Goal: Task Accomplishment & Management: Manage account settings

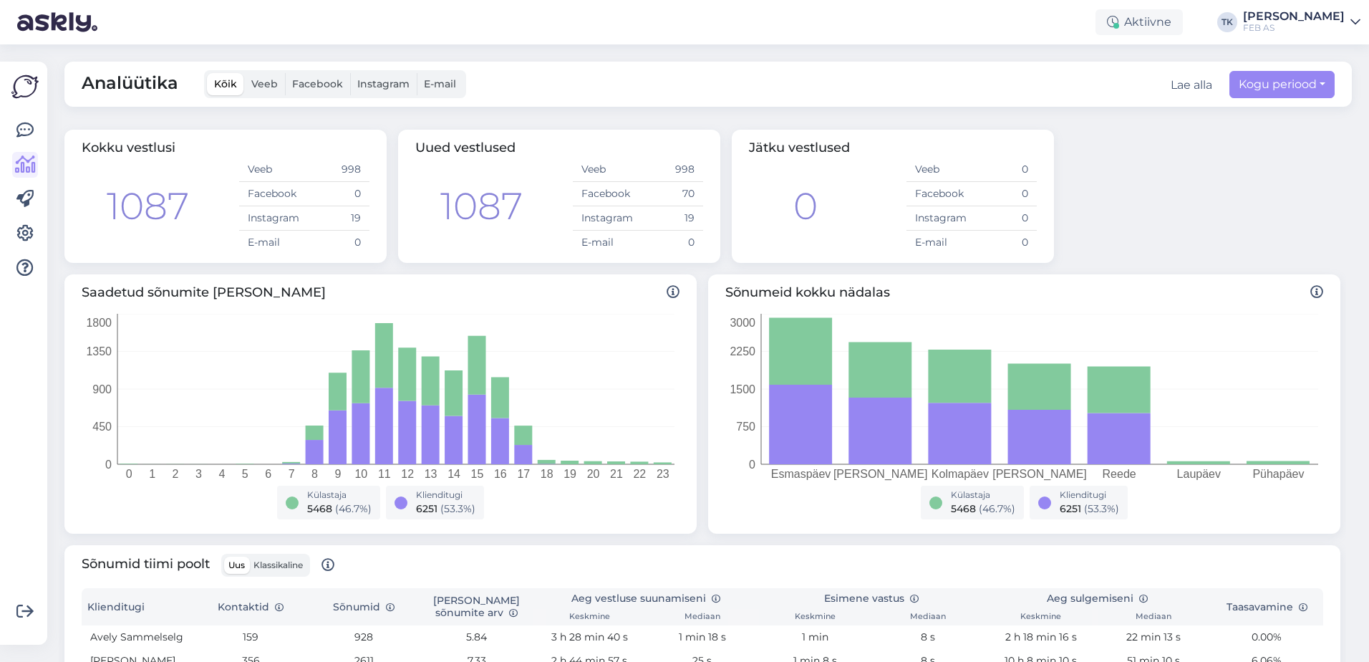
scroll to position [413, 0]
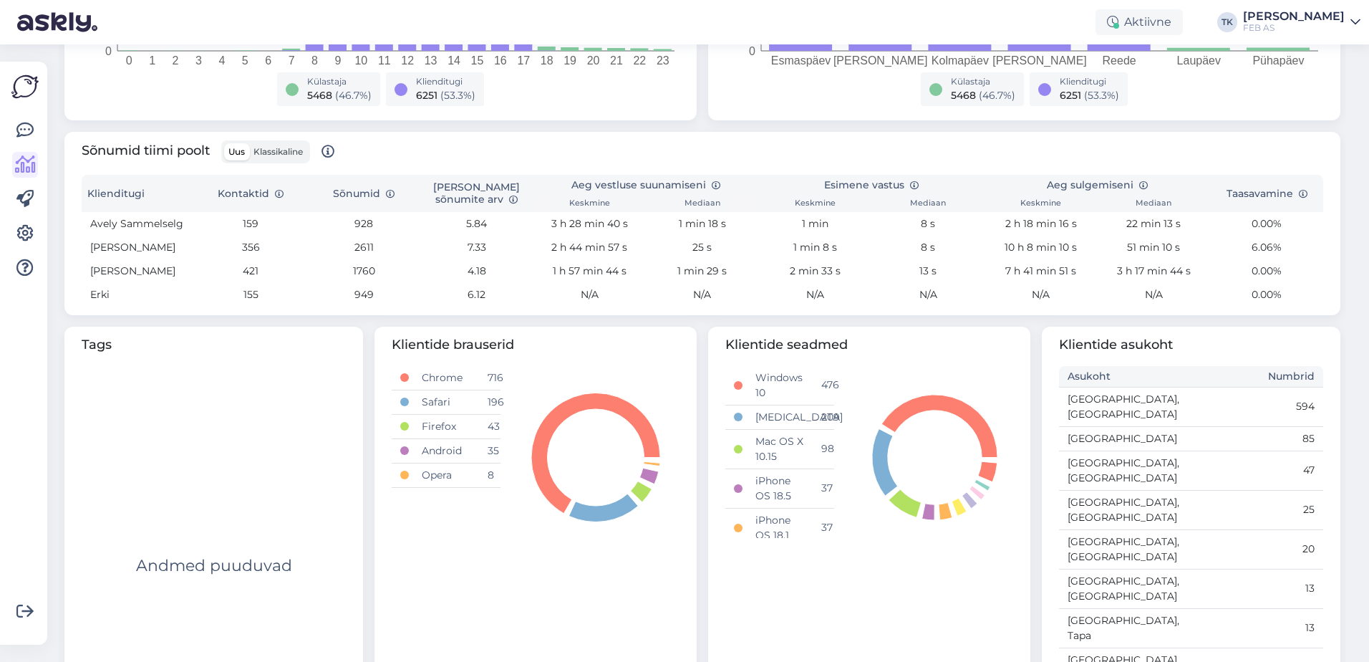
drag, startPoint x: 1336, startPoint y: 21, endPoint x: 1309, endPoint y: 61, distance: 48.5
click at [1336, 21] on div "[PERSON_NAME]" at bounding box center [1294, 16] width 102 height 11
click at [1242, 120] on div "Logi välja" at bounding box center [1233, 123] width 255 height 26
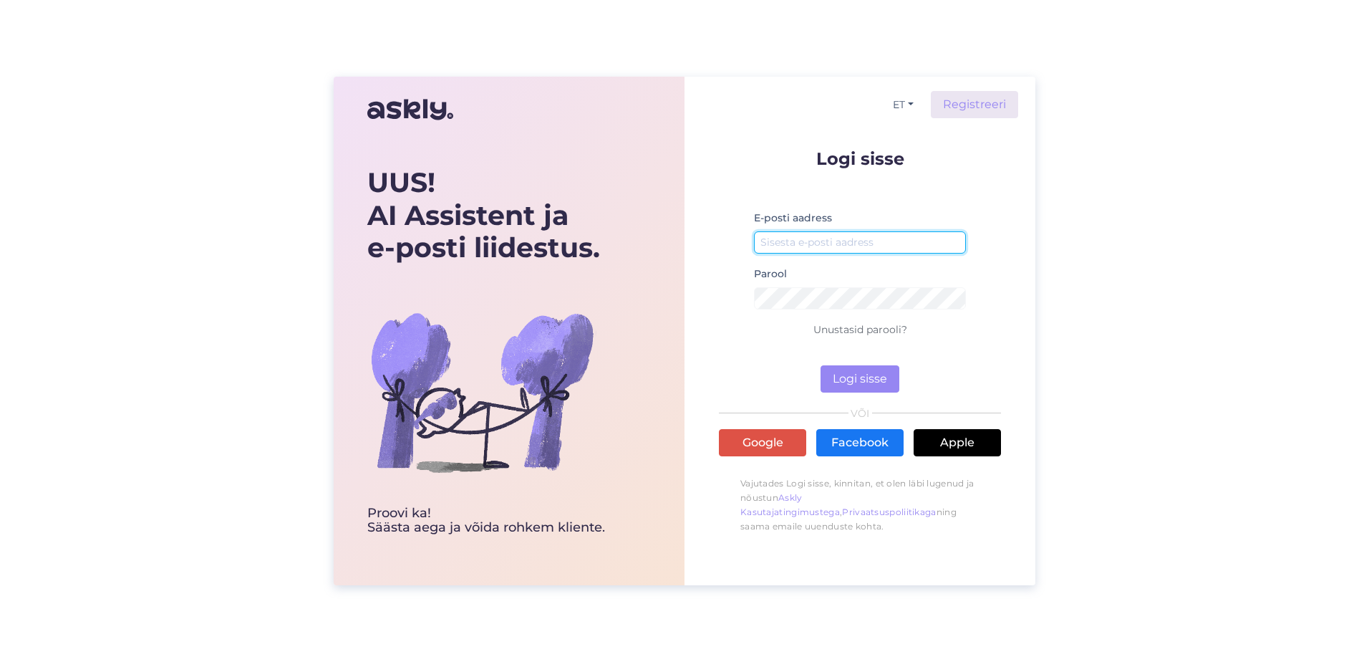
click at [828, 241] on input "email" at bounding box center [860, 242] width 212 height 22
type input "[EMAIL_ADDRESS][PERSON_NAME][DOMAIN_NAME]"
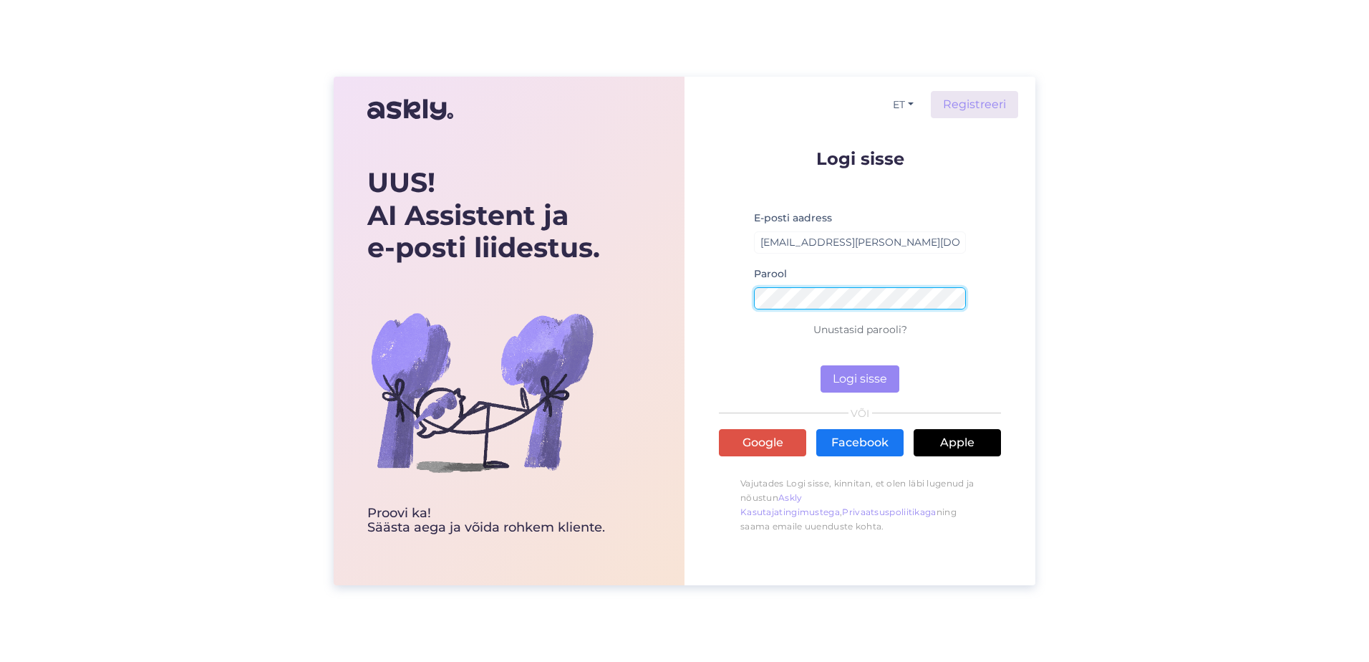
click at [821, 365] on button "Logi sisse" at bounding box center [860, 378] width 79 height 27
